Goal: Task Accomplishment & Management: Manage account settings

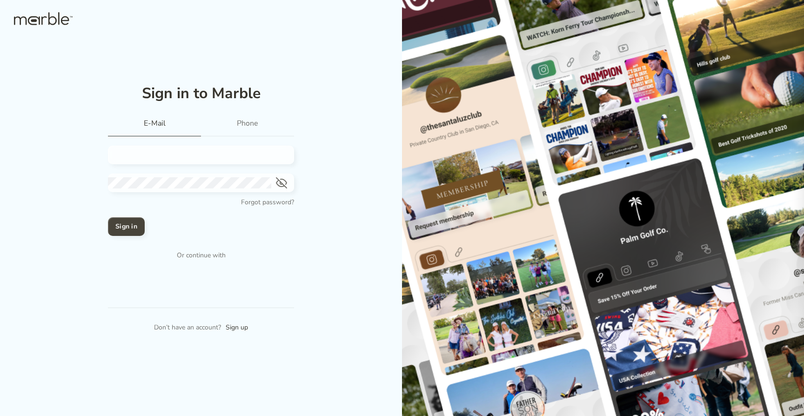
type input "[PERSON_NAME][EMAIL_ADDRESS][DOMAIN_NAME]"
click at [125, 228] on h4 "Sign in" at bounding box center [126, 226] width 22 height 11
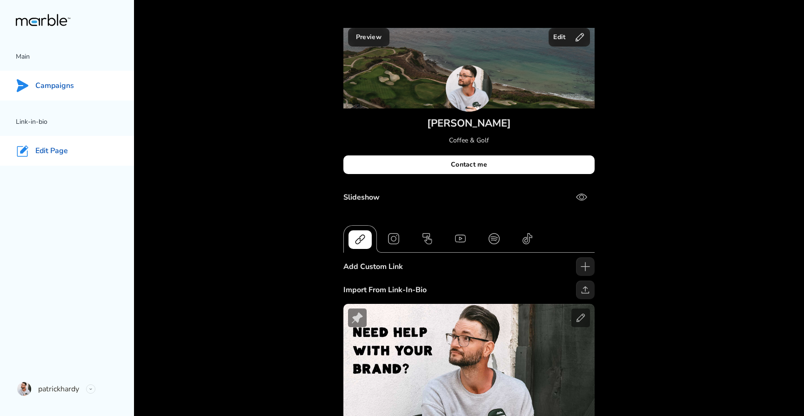
click at [64, 83] on p "Campaigns" at bounding box center [54, 86] width 39 height 10
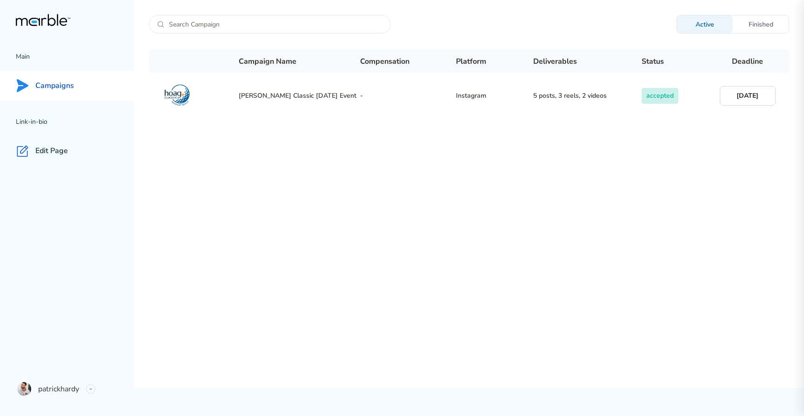
click at [755, 21] on div "Finished" at bounding box center [761, 24] width 56 height 9
click at [707, 22] on div "Active" at bounding box center [705, 24] width 56 height 9
click at [58, 82] on p "Campaigns" at bounding box center [54, 86] width 39 height 10
click at [63, 389] on p "patrickhardy" at bounding box center [58, 388] width 41 height 11
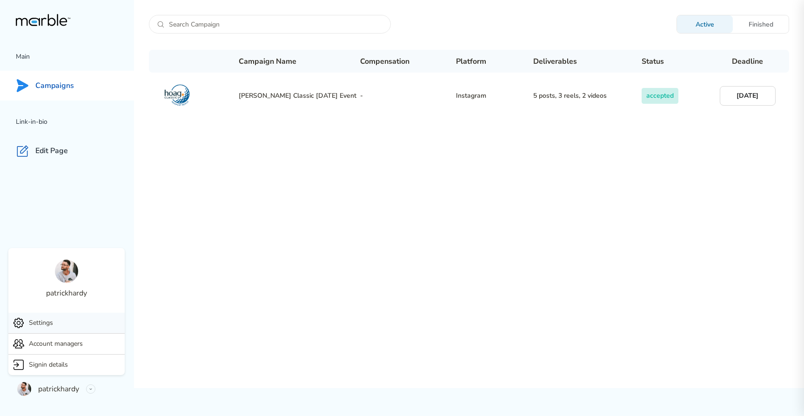
click at [47, 318] on p "Settings" at bounding box center [41, 322] width 24 height 11
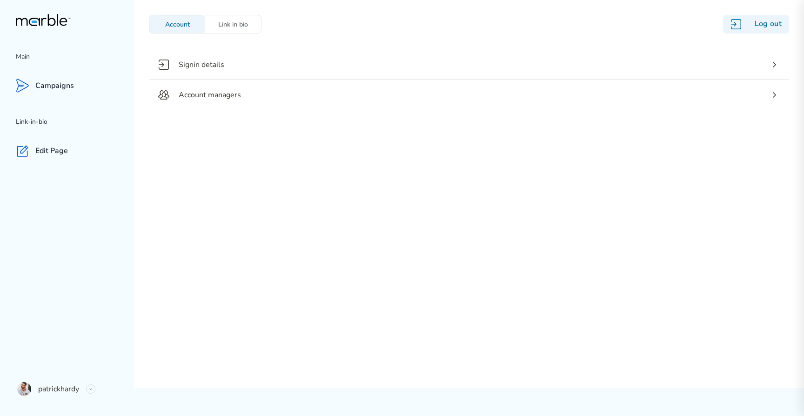
click at [243, 33] on div "Account Link in bio" at bounding box center [205, 24] width 113 height 19
click at [242, 27] on div "Link in bio" at bounding box center [233, 24] width 56 height 9
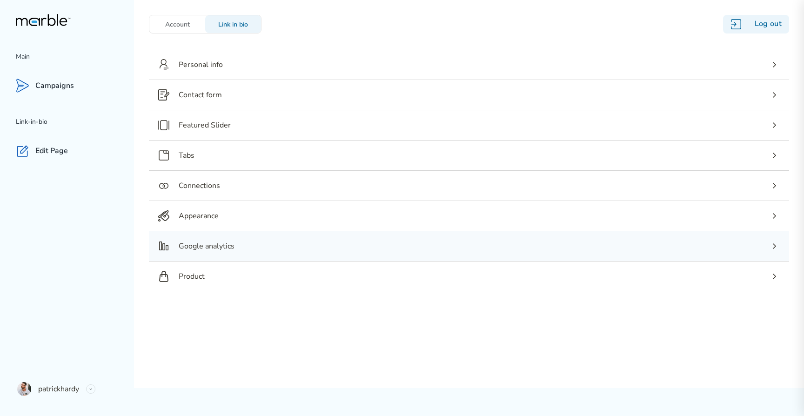
click at [201, 247] on p "Google analytics" at bounding box center [207, 246] width 56 height 11
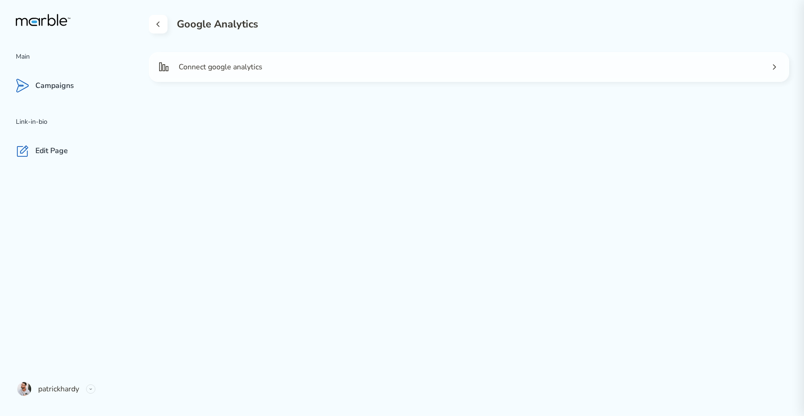
click at [159, 23] on icon at bounding box center [158, 24] width 11 height 11
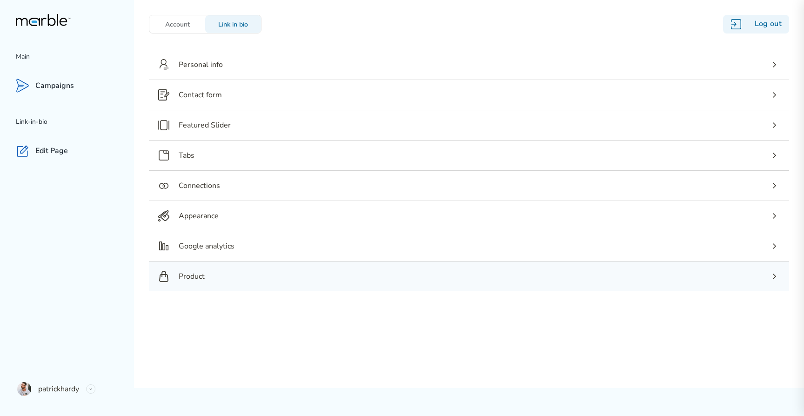
click at [185, 282] on div "Product" at bounding box center [469, 277] width 640 height 30
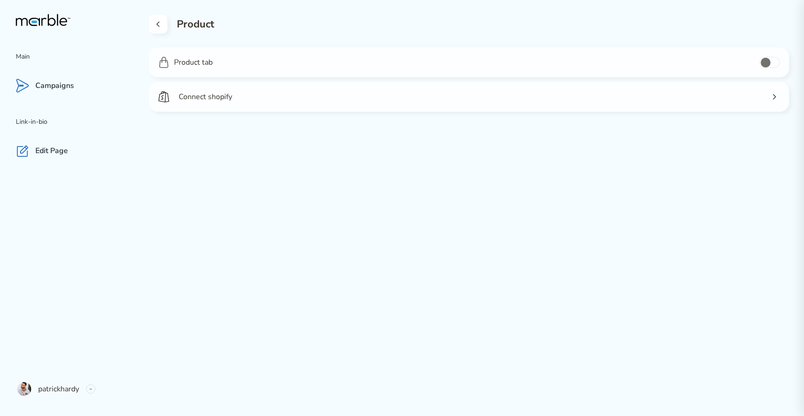
click at [156, 23] on icon at bounding box center [158, 24] width 11 height 11
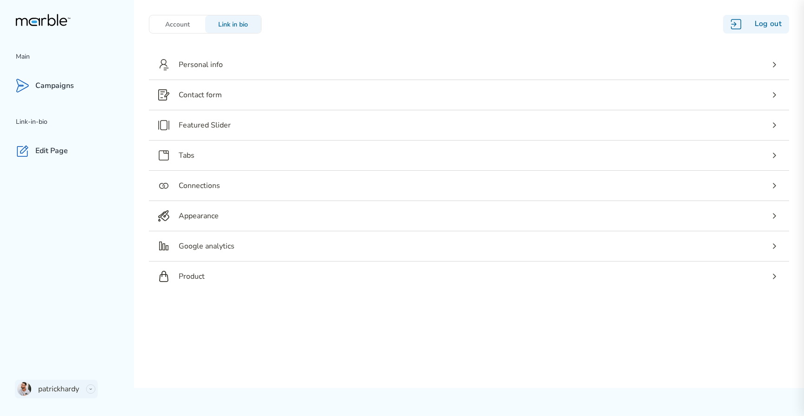
click at [93, 384] on div "patrickhardy" at bounding box center [56, 389] width 83 height 19
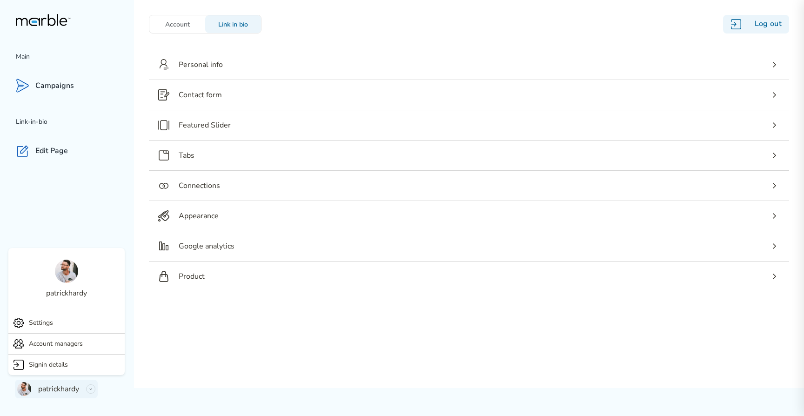
click at [91, 387] on icon at bounding box center [90, 389] width 5 height 5
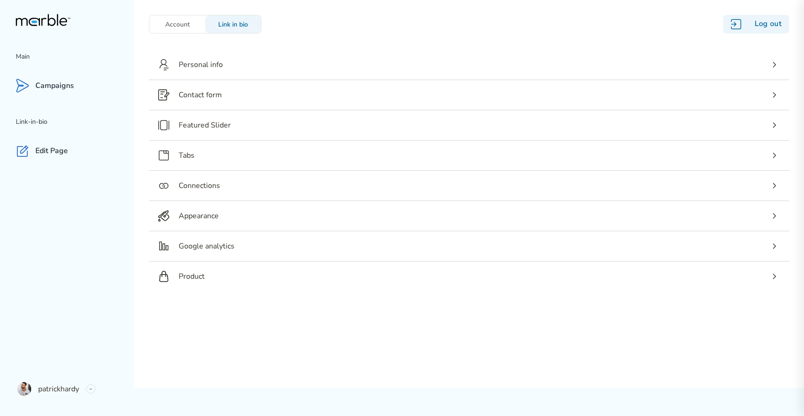
click at [170, 20] on div "Account" at bounding box center [177, 24] width 56 height 9
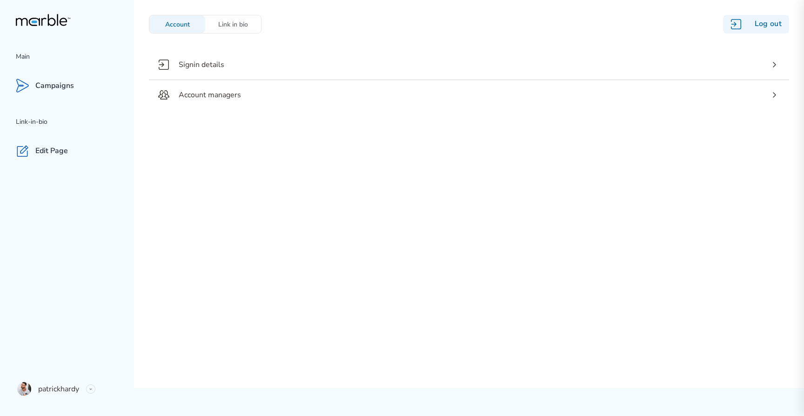
click at [229, 20] on div "Link in bio" at bounding box center [233, 24] width 56 height 9
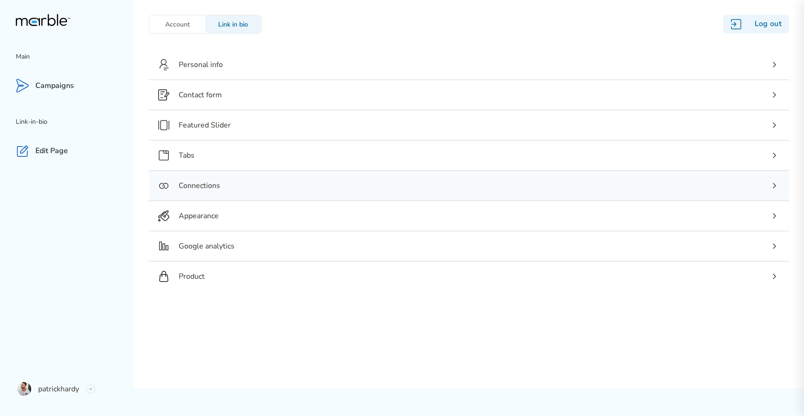
click at [195, 182] on p "Connections" at bounding box center [199, 185] width 41 height 11
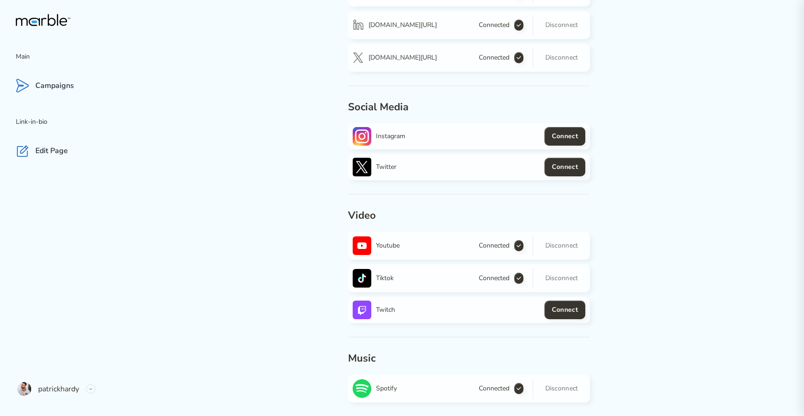
scroll to position [158, 0]
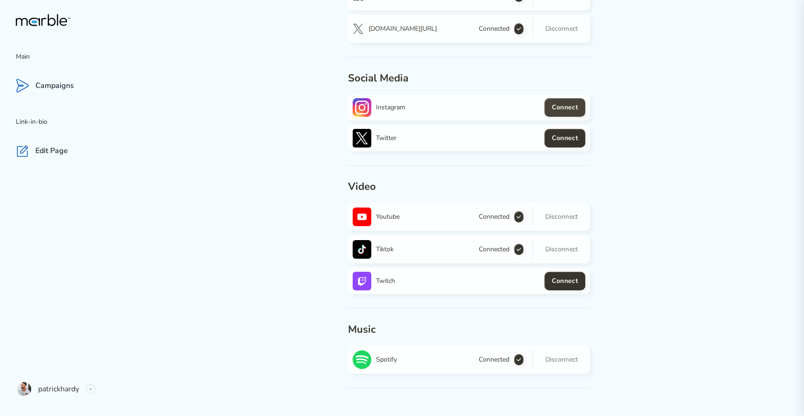
click at [573, 107] on h4 "Connect" at bounding box center [565, 107] width 26 height 11
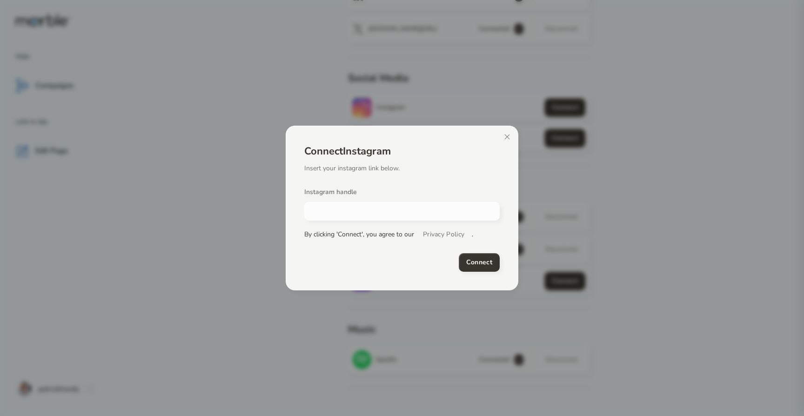
click at [359, 207] on input "text" at bounding box center [398, 211] width 188 height 11
click at [485, 269] on button "Connect" at bounding box center [479, 262] width 41 height 19
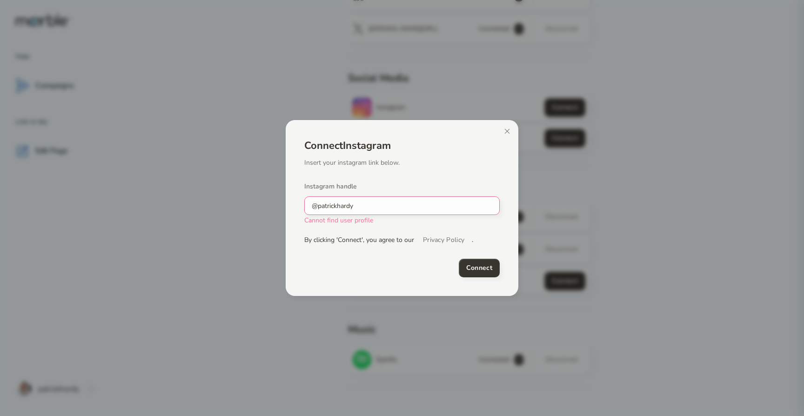
click at [349, 206] on input "@patrickhardy" at bounding box center [399, 206] width 188 height 10
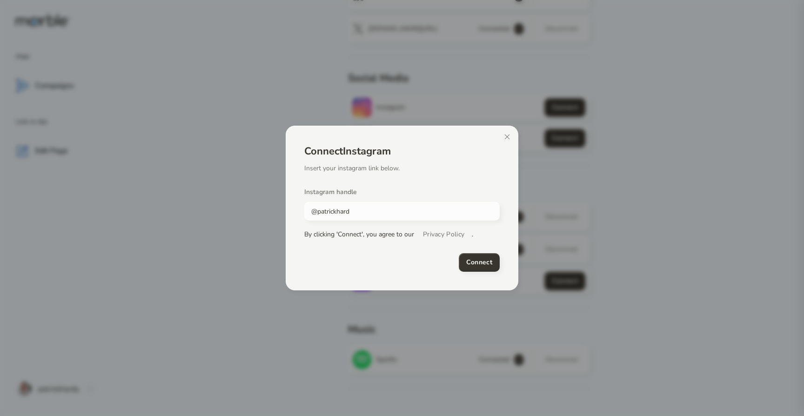
type input "@patrickhardy"
click at [486, 264] on h4 "Connect" at bounding box center [479, 262] width 26 height 11
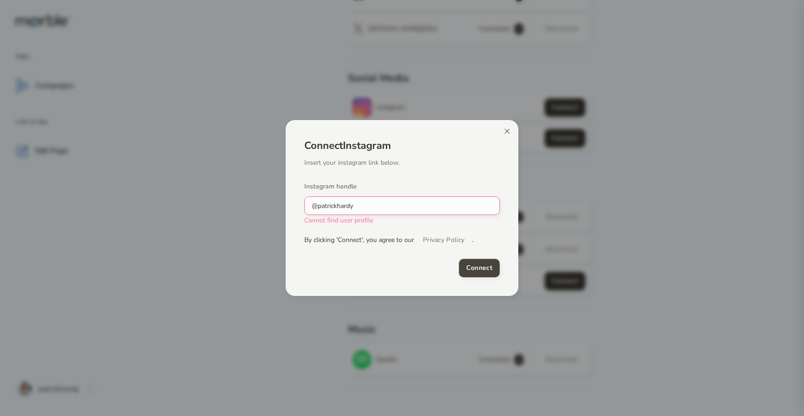
click at [509, 132] on icon at bounding box center [507, 131] width 7 height 7
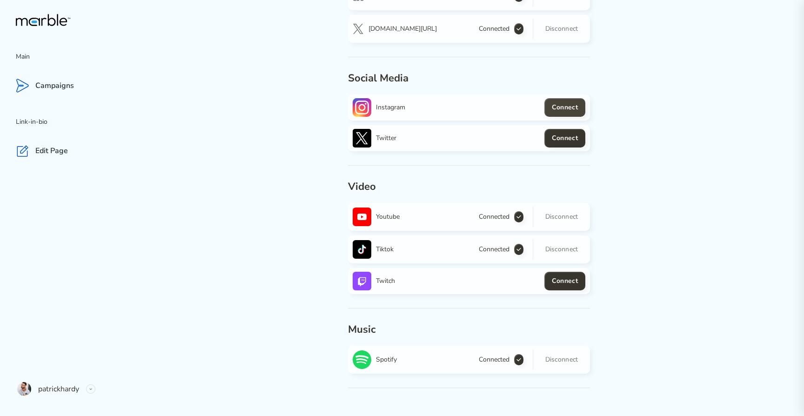
click at [569, 101] on button "Connect" at bounding box center [565, 107] width 41 height 19
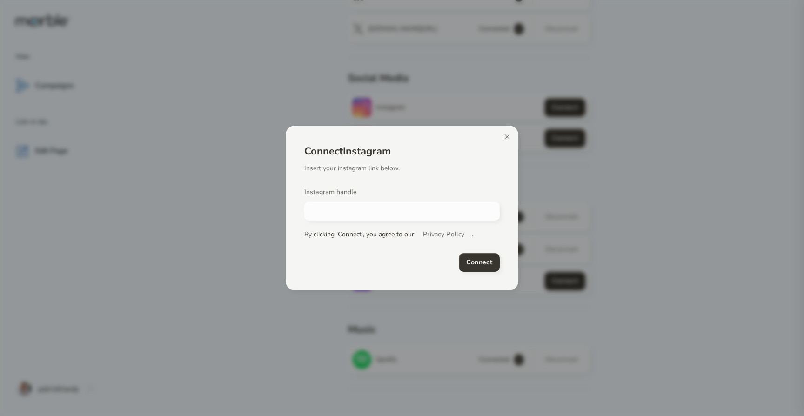
click at [384, 205] on div at bounding box center [401, 211] width 195 height 19
type input "v"
paste input "[URL][DOMAIN_NAME]"
type input "[URL][DOMAIN_NAME]"
click at [474, 257] on h4 "Connect" at bounding box center [479, 262] width 26 height 11
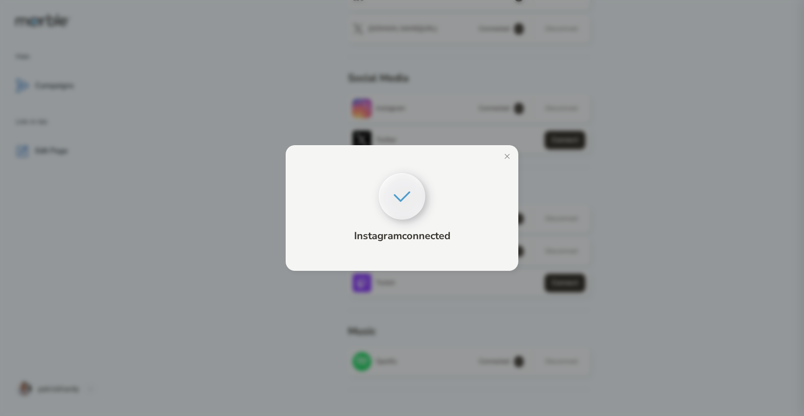
click at [539, 172] on div at bounding box center [402, 208] width 804 height 416
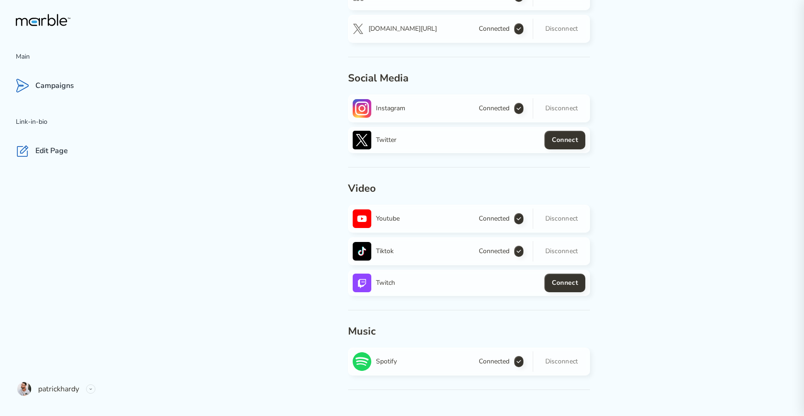
click at [554, 150] on div "twitter Connect" at bounding box center [469, 140] width 242 height 26
click at [556, 143] on h4 "Connect" at bounding box center [565, 139] width 26 height 11
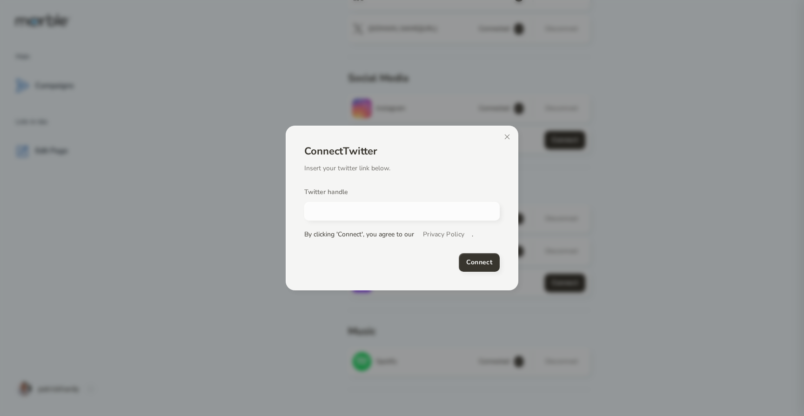
click at [379, 208] on input "text" at bounding box center [398, 211] width 188 height 11
paste input "[URL][DOMAIN_NAME]"
click at [484, 257] on h4 "Connect" at bounding box center [479, 262] width 26 height 11
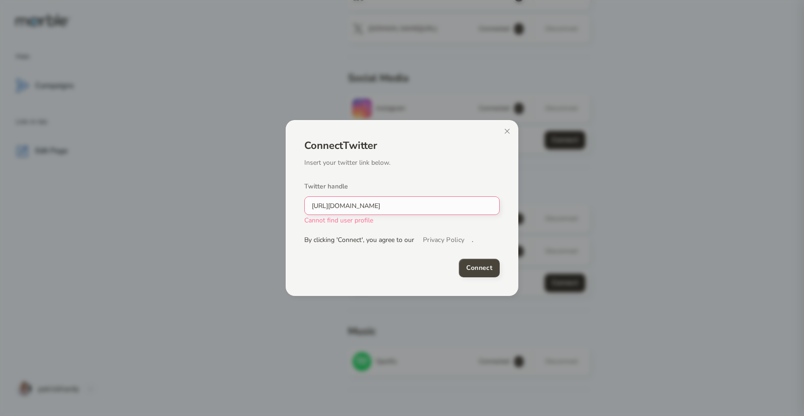
click at [442, 207] on input "[URL][DOMAIN_NAME]" at bounding box center [399, 206] width 188 height 10
paste input "[DOMAIN_NAME][URL]"
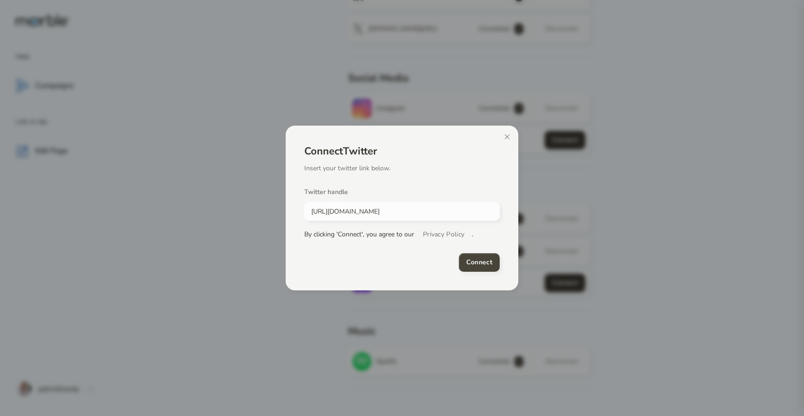
click at [484, 268] on h4 "Connect" at bounding box center [479, 262] width 26 height 11
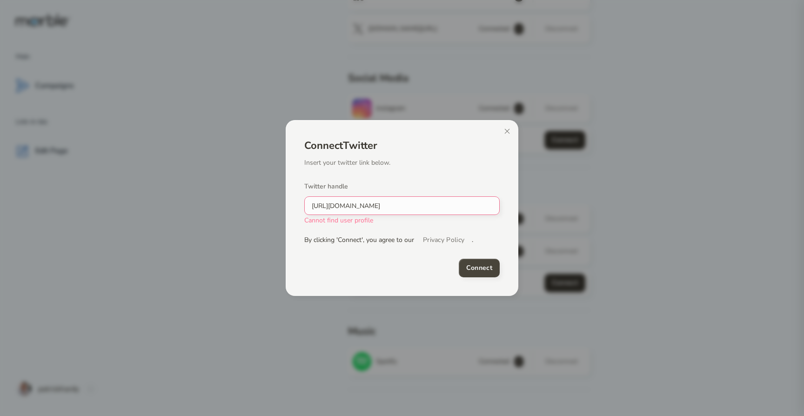
click at [335, 206] on input "[URL][DOMAIN_NAME]" at bounding box center [399, 206] width 188 height 10
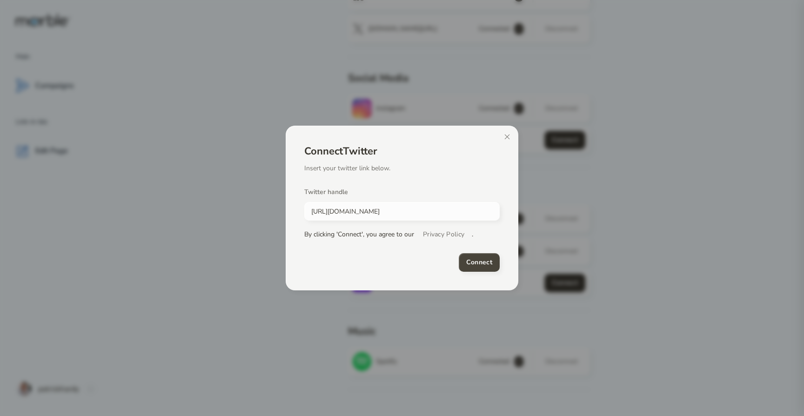
click at [470, 262] on h4 "Connect" at bounding box center [479, 262] width 26 height 11
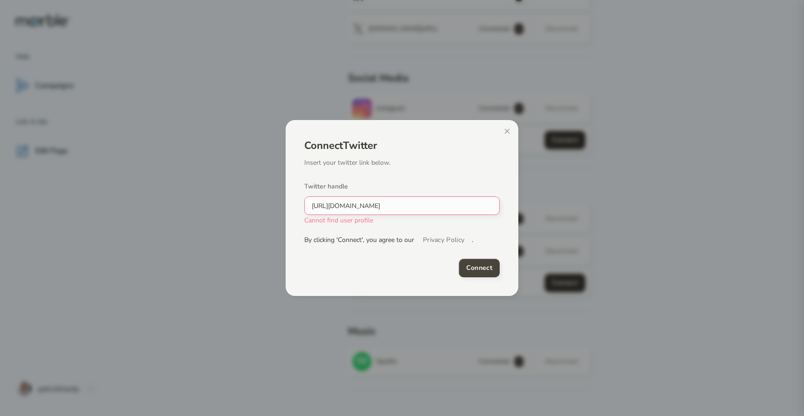
click at [327, 205] on input "[URL][DOMAIN_NAME]" at bounding box center [399, 206] width 188 height 10
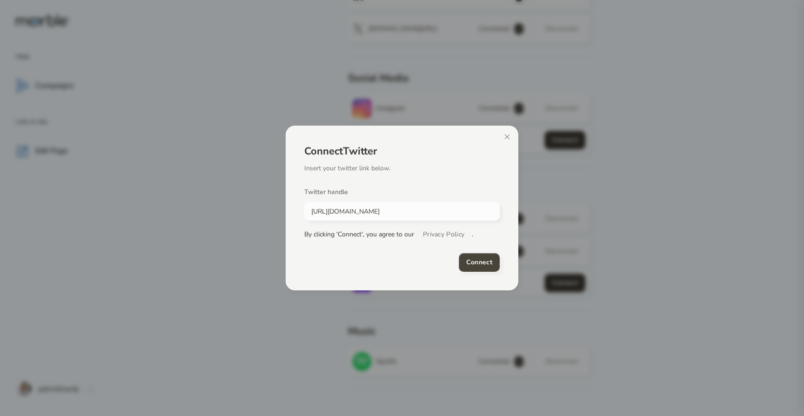
type input "[URL][DOMAIN_NAME]"
click at [474, 264] on h4 "Connect" at bounding box center [479, 262] width 26 height 11
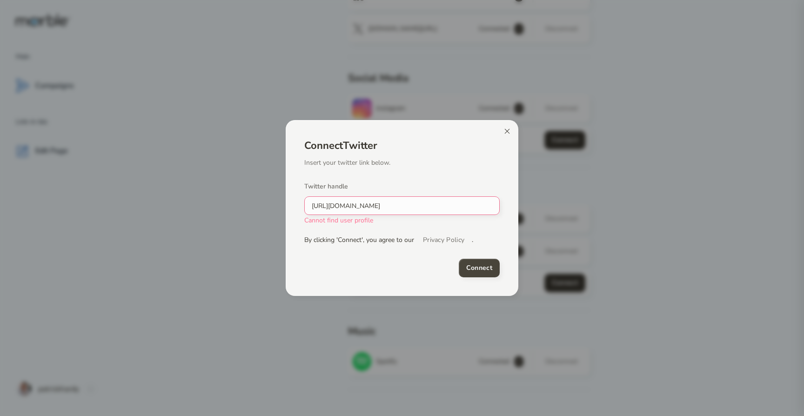
click at [507, 129] on icon at bounding box center [507, 131] width 7 height 7
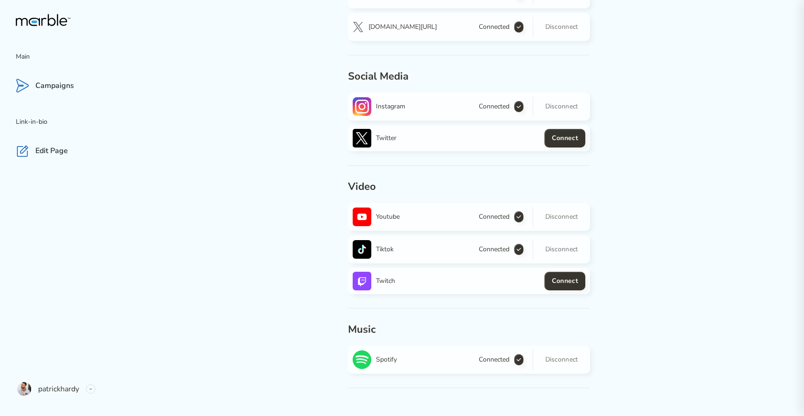
scroll to position [0, 0]
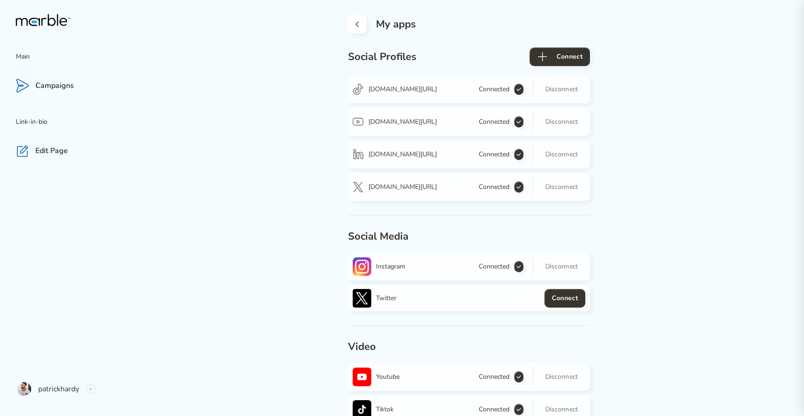
click at [356, 24] on icon at bounding box center [357, 24] width 3 height 6
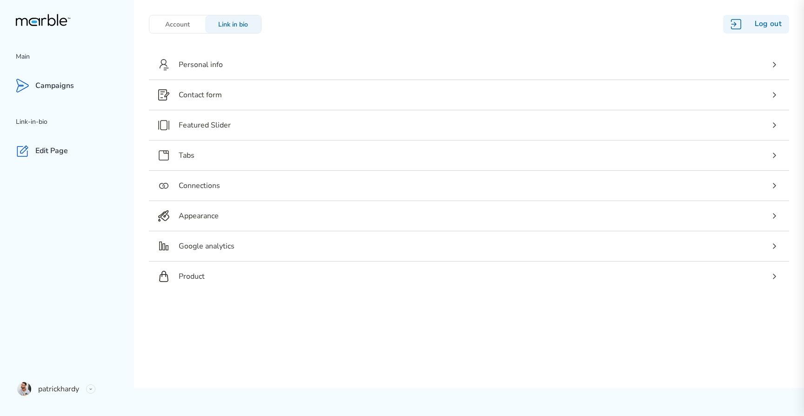
click at [167, 23] on div "Account" at bounding box center [177, 24] width 56 height 9
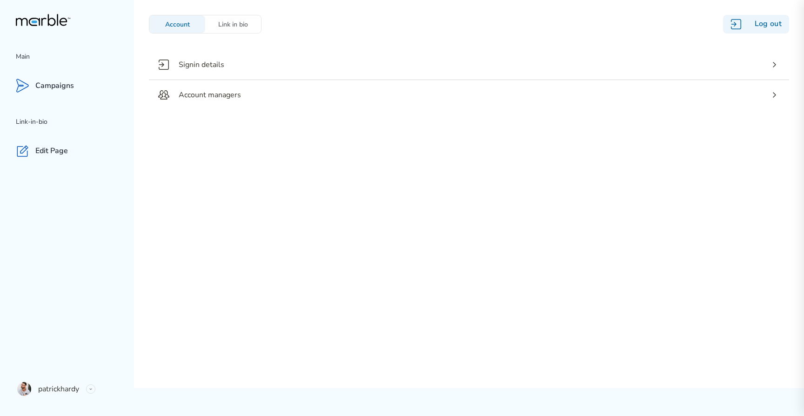
click at [229, 31] on div "Link in bio" at bounding box center [233, 24] width 56 height 18
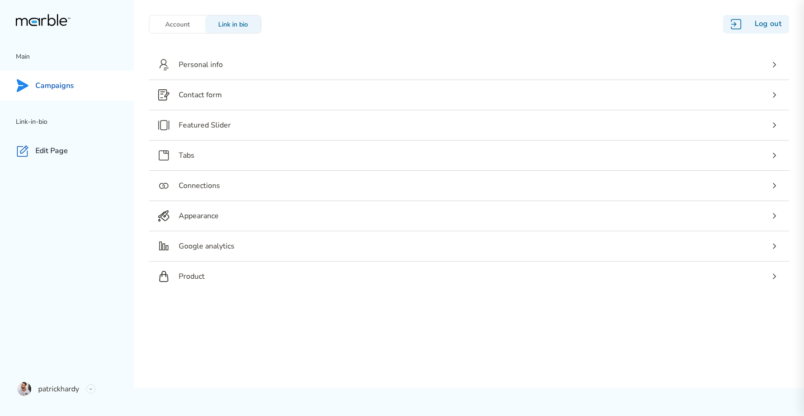
click at [50, 83] on p "Campaigns" at bounding box center [54, 86] width 39 height 10
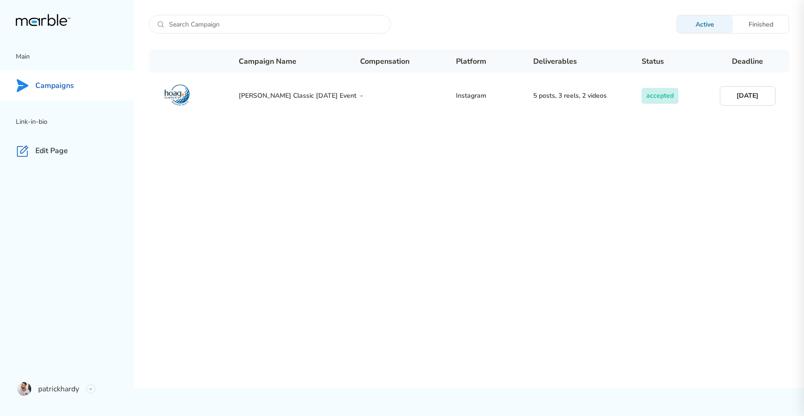
click at [759, 21] on div "Finished" at bounding box center [761, 24] width 56 height 9
click at [700, 22] on div "Active" at bounding box center [705, 24] width 56 height 9
click at [44, 21] on icon at bounding box center [43, 20] width 55 height 12
